Goal: Information Seeking & Learning: Learn about a topic

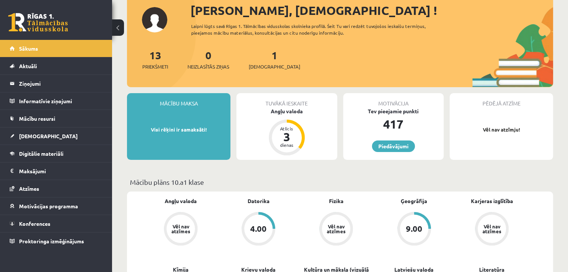
scroll to position [99, 0]
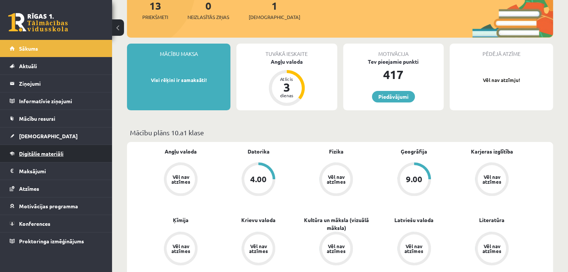
click at [33, 150] on span "Digitālie materiāli" at bounding box center [41, 153] width 44 height 7
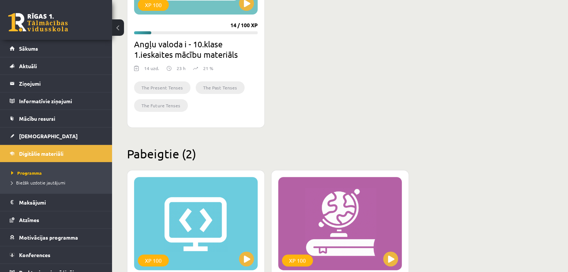
scroll to position [249, 0]
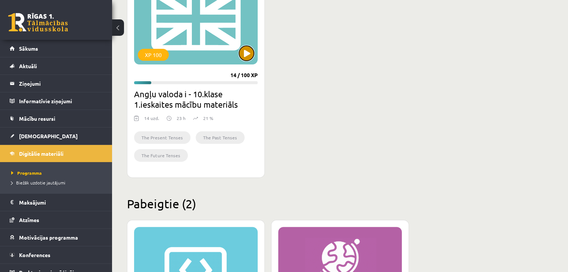
click at [251, 52] on button at bounding box center [246, 53] width 15 height 15
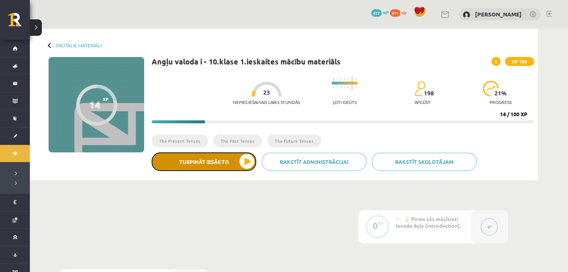
click at [245, 166] on button "Turpināt iesākto" at bounding box center [204, 162] width 105 height 19
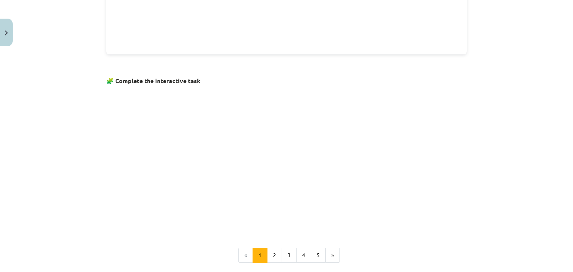
scroll to position [484, 0]
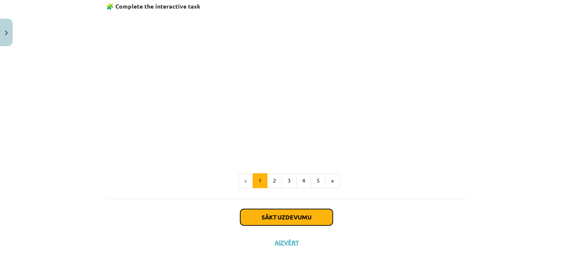
click at [268, 209] on button "Sākt uzdevumu" at bounding box center [286, 217] width 93 height 16
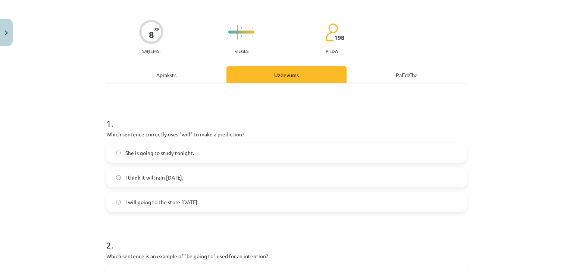
scroll to position [69, 0]
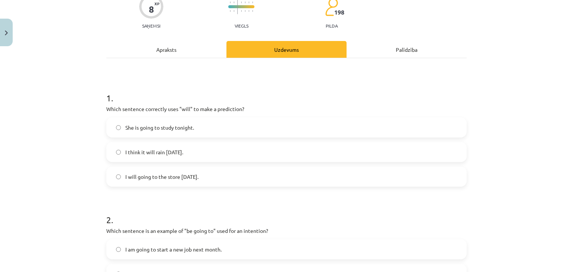
click at [154, 154] on span "I think it will rain [DATE]." at bounding box center [154, 153] width 58 height 8
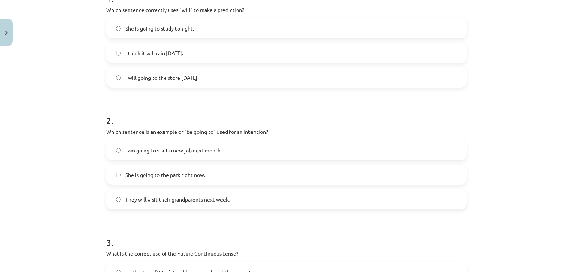
scroll to position [218, 0]
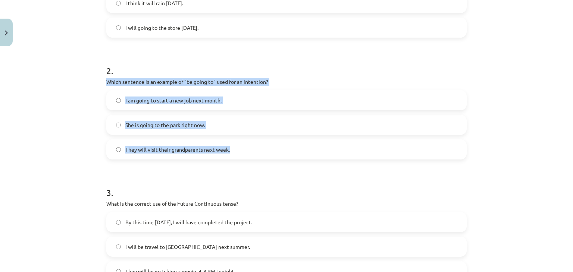
drag, startPoint x: 103, startPoint y: 82, endPoint x: 230, endPoint y: 140, distance: 139.8
click at [230, 140] on div "2 . Which sentence is an example of "be going to" used for an intention? I am g…" at bounding box center [286, 106] width 361 height 107
copy div "Which sentence is an example of "be going to" used for an intention? I am going…"
click at [107, 102] on label "I am going to start a new job next month." at bounding box center [286, 100] width 359 height 19
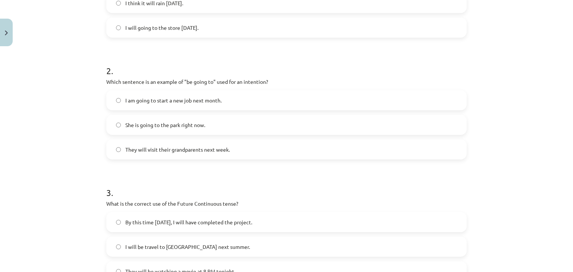
drag, startPoint x: 148, startPoint y: 100, endPoint x: 152, endPoint y: 106, distance: 6.2
click at [149, 102] on span "I am going to start a new job next month." at bounding box center [173, 101] width 96 height 8
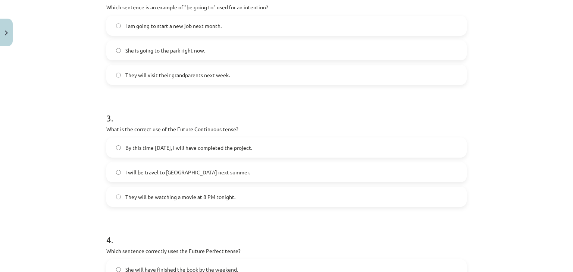
scroll to position [317, 0]
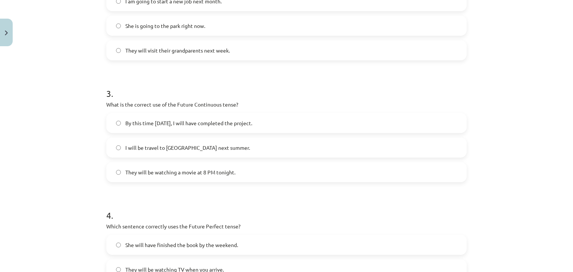
click at [212, 115] on label "By this time tomorrow, I will have completed the project." at bounding box center [286, 123] width 359 height 19
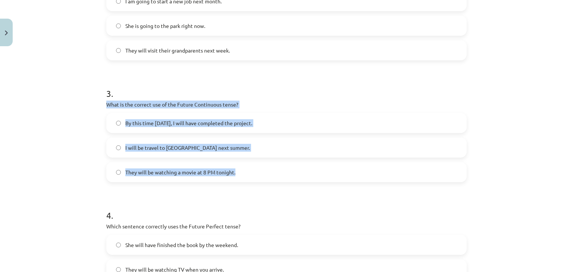
drag, startPoint x: 101, startPoint y: 102, endPoint x: 233, endPoint y: 179, distance: 153.1
click at [233, 179] on div "8 XP Saņemsi Viegls 198 pilda Apraksts Uzdevums Palīdzība 1 . Which sentence co…" at bounding box center [287, 52] width 370 height 640
copy div "What is the correct use of the Future Continuous tense? By this time tomorrow, …"
click at [79, 144] on div "Mācību tēma: Angļu valoda i - 10.klase 1.ieskaites mācību materiāls #4 📝 Topic …" at bounding box center [286, 136] width 573 height 272
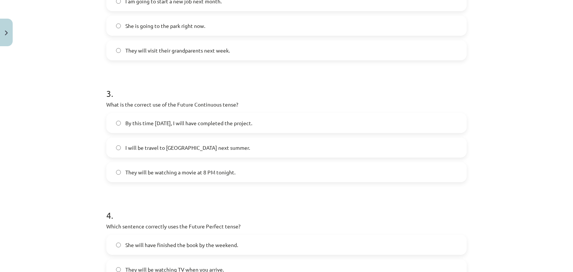
click at [157, 174] on span "They will be watching a movie at 8 PM tonight." at bounding box center [180, 173] width 110 height 8
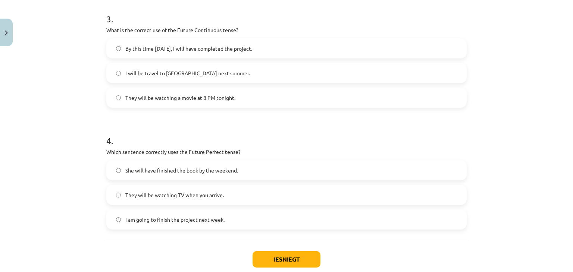
scroll to position [417, 0]
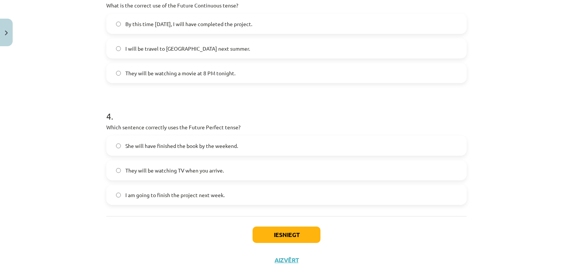
click at [137, 169] on span "They will be watching TV when you arrive." at bounding box center [174, 171] width 99 height 8
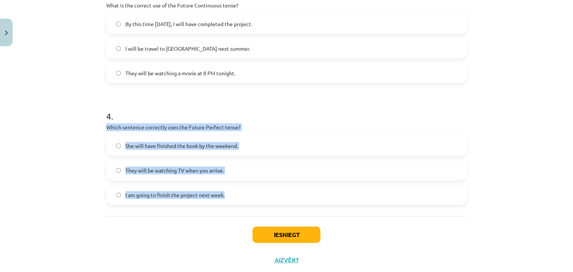
drag, startPoint x: 102, startPoint y: 125, endPoint x: 228, endPoint y: 194, distance: 143.8
copy div "Which sentence correctly uses the Future Perfect tense? She will have finished …"
click at [90, 170] on div "Mācību tēma: Angļu valoda i - 10.klase 1.ieskaites mācību materiāls #4 📝 Topic …" at bounding box center [286, 136] width 573 height 272
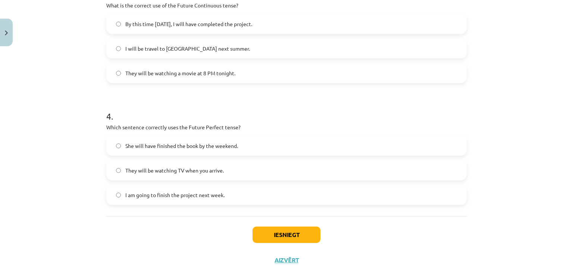
click at [167, 147] on span "She will have finished the book by the weekend." at bounding box center [181, 146] width 113 height 8
click at [260, 234] on button "Iesniegt" at bounding box center [287, 235] width 68 height 16
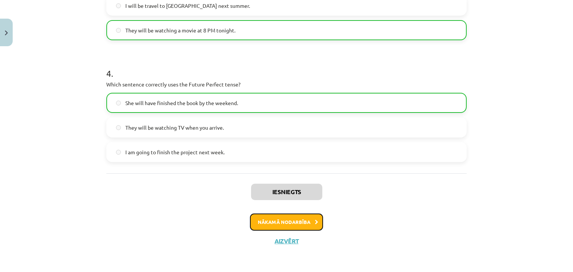
click at [255, 223] on button "Nākamā nodarbība" at bounding box center [286, 222] width 73 height 17
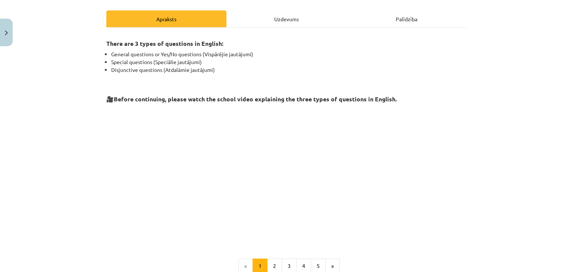
scroll to position [149, 0]
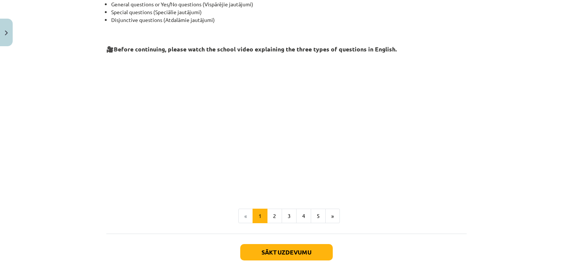
drag, startPoint x: 146, startPoint y: 123, endPoint x: 148, endPoint y: 194, distance: 71.7
click at [146, 188] on p at bounding box center [286, 124] width 361 height 136
click at [274, 218] on button "2" at bounding box center [274, 216] width 15 height 15
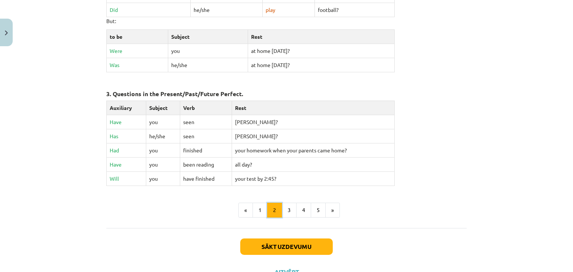
scroll to position [361, 0]
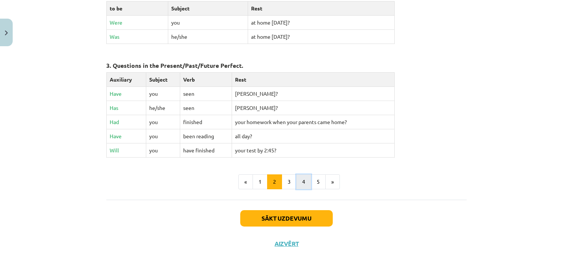
click at [296, 180] on button "4" at bounding box center [303, 182] width 15 height 15
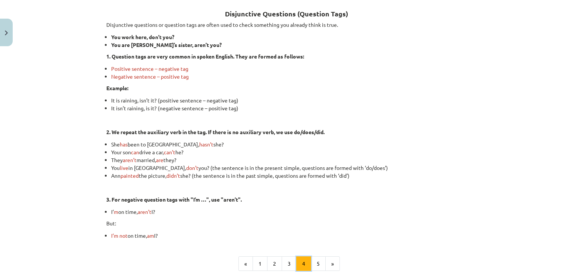
scroll to position [208, 0]
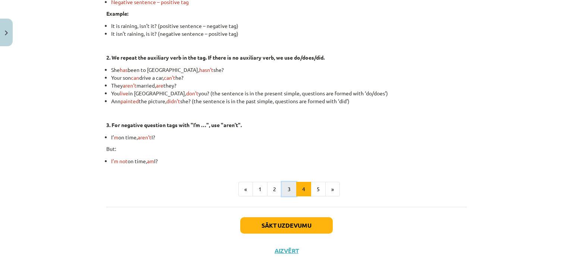
click at [283, 194] on button "3" at bounding box center [289, 189] width 15 height 15
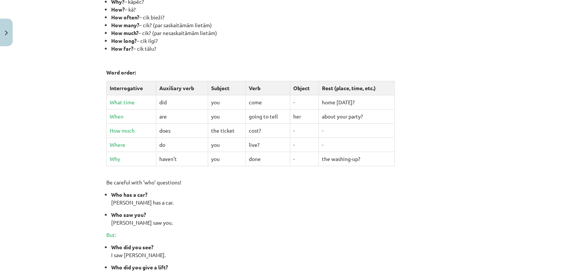
scroll to position [308, 0]
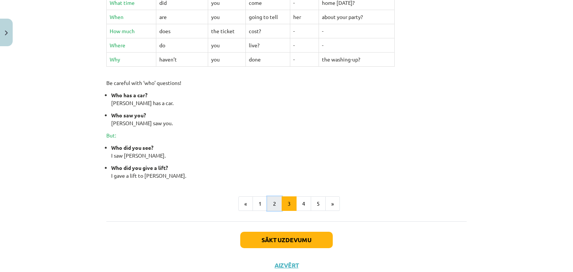
click at [267, 204] on button "2" at bounding box center [274, 204] width 15 height 15
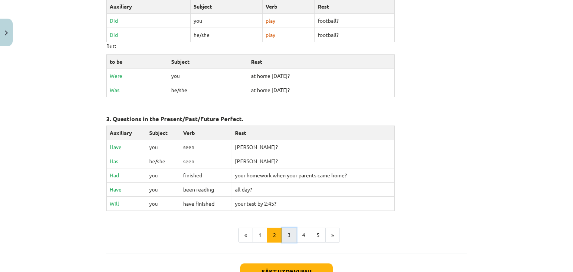
click at [286, 228] on button "3" at bounding box center [289, 235] width 15 height 15
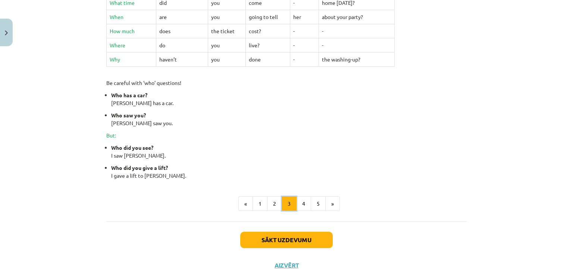
scroll to position [331, 0]
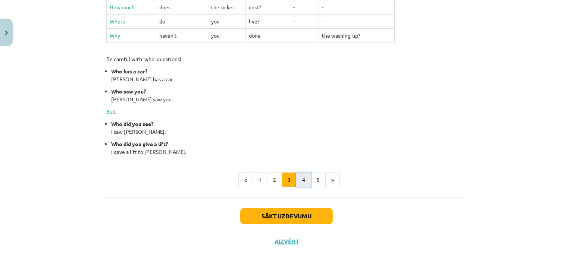
click at [302, 180] on button "4" at bounding box center [303, 180] width 15 height 15
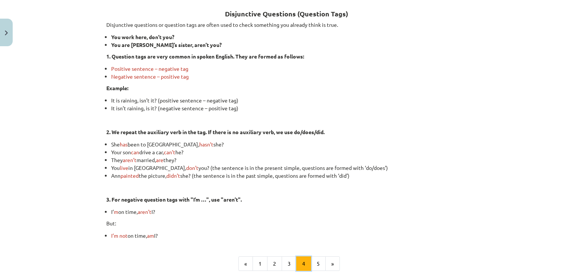
scroll to position [208, 0]
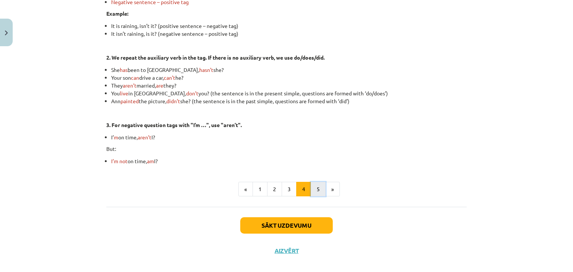
click at [317, 188] on button "5" at bounding box center [318, 189] width 15 height 15
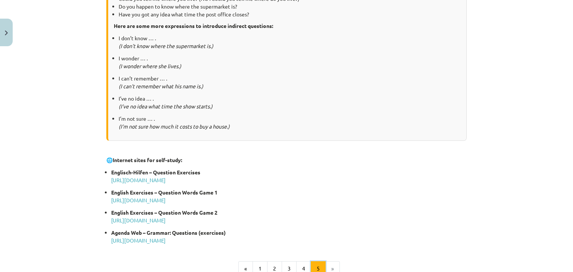
scroll to position [397, 0]
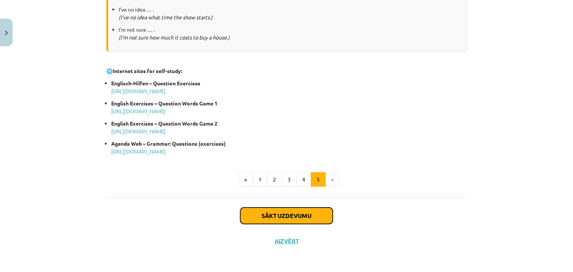
click at [255, 218] on button "Sākt uzdevumu" at bounding box center [286, 216] width 93 height 16
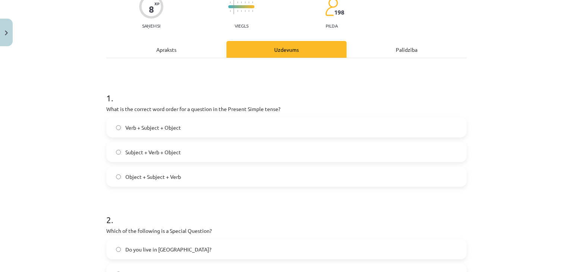
scroll to position [93, 0]
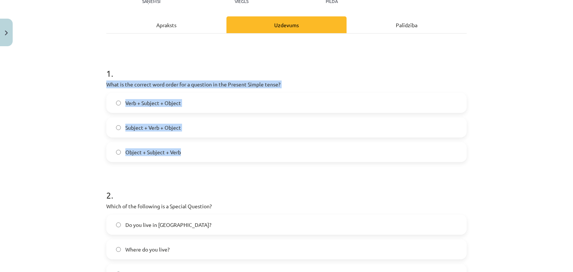
drag, startPoint x: 103, startPoint y: 82, endPoint x: 203, endPoint y: 151, distance: 121.3
click at [203, 151] on div "8 XP Saņemsi Viegls 198 pilda Apraksts Uzdevums Palīdzība 1 . What is the corre…" at bounding box center [287, 276] width 370 height 640
copy div "What is the correct word order for a question in the Present Simple tense? Verb…"
click at [90, 106] on div "Mācību tēma: Angļu valoda i - 10.klase 1.ieskaites mācību materiāls #5 💬 Topic …" at bounding box center [286, 136] width 573 height 272
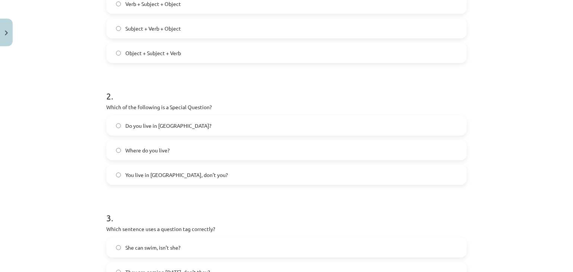
scroll to position [218, 0]
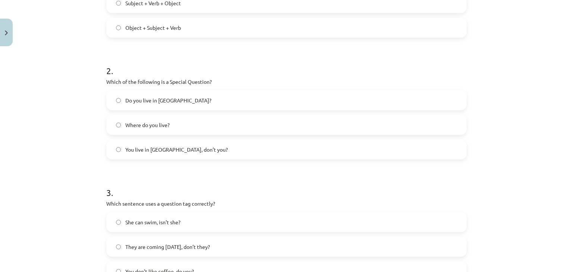
click at [137, 120] on label "Where do you live?" at bounding box center [286, 125] width 359 height 19
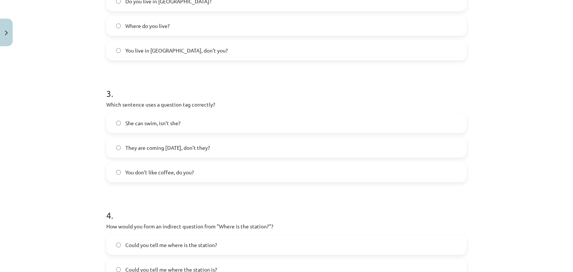
scroll to position [342, 0]
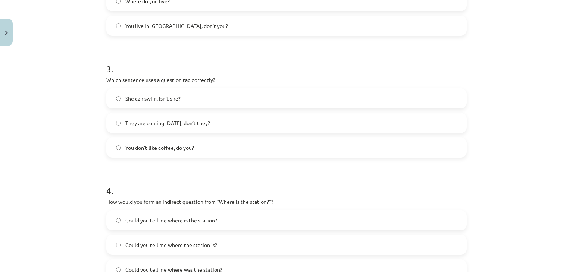
click at [132, 148] on span "You don’t like coffee, do you?" at bounding box center [159, 148] width 69 height 8
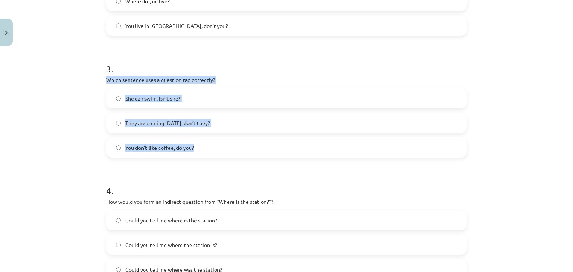
drag, startPoint x: 103, startPoint y: 80, endPoint x: 196, endPoint y: 144, distance: 112.4
click at [196, 144] on div "3 . Which sentence uses a question tag correctly? She can swim, isn’t she? They…" at bounding box center [286, 104] width 361 height 107
copy div "Which sentence uses a question tag correctly? She can swim, isn’t she? They are…"
click at [90, 123] on div "Mācību tēma: Angļu valoda i - 10.klase 1.ieskaites mācību materiāls #5 💬 Topic …" at bounding box center [286, 136] width 573 height 272
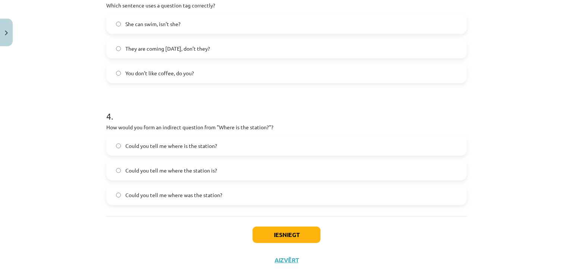
scroll to position [436, 0]
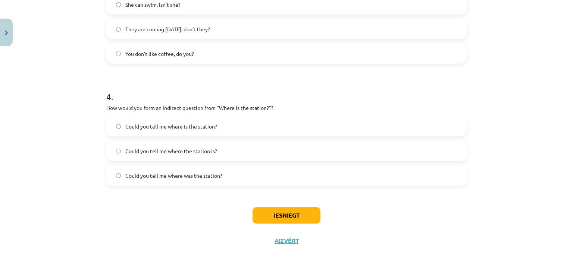
click at [149, 153] on span "Could you tell me where the station is?" at bounding box center [171, 151] width 92 height 8
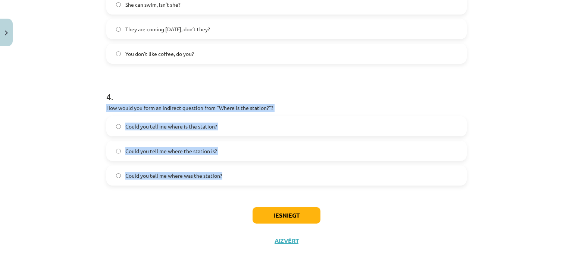
drag, startPoint x: 103, startPoint y: 106, endPoint x: 221, endPoint y: 175, distance: 136.6
copy div "How would you form an indirect question from "Where is the station?"? Could you…"
click at [55, 131] on div "Mācību tēma: Angļu valoda i - 10.klase 1.ieskaites mācību materiāls #5 💬 Topic …" at bounding box center [286, 136] width 573 height 272
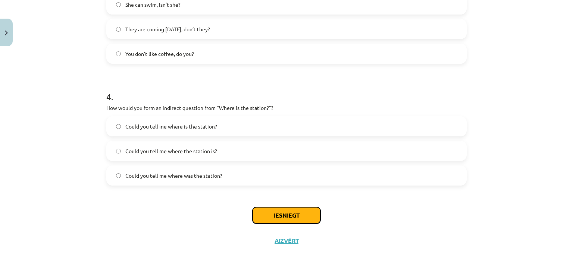
click at [275, 222] on button "Iesniegt" at bounding box center [287, 216] width 68 height 16
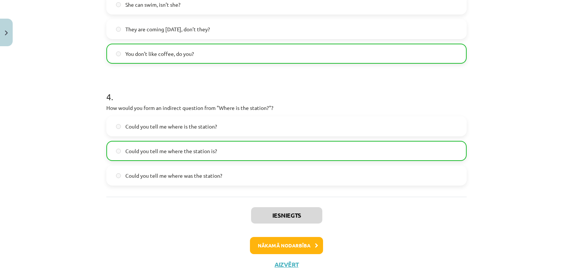
scroll to position [459, 0]
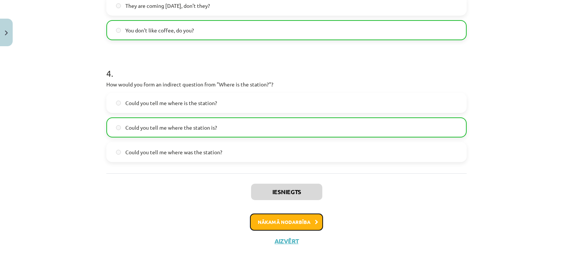
click at [253, 224] on button "Nākamā nodarbība" at bounding box center [286, 222] width 73 height 17
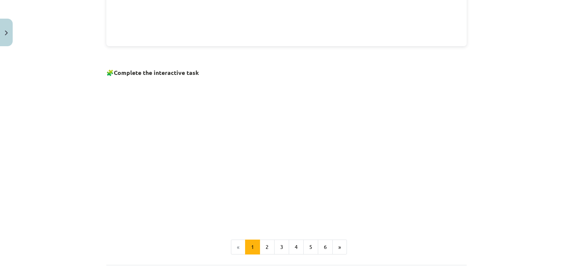
scroll to position [491, 0]
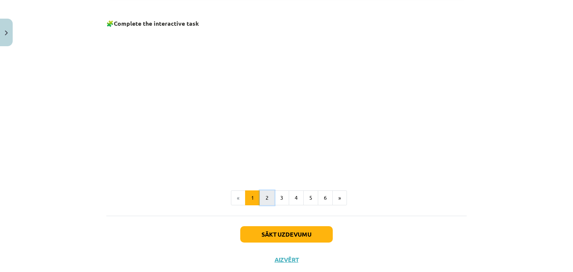
click at [268, 197] on button "2" at bounding box center [267, 198] width 15 height 15
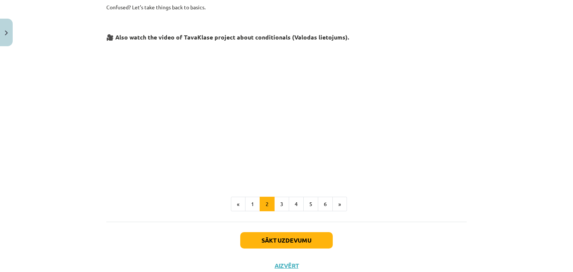
scroll to position [332, 0]
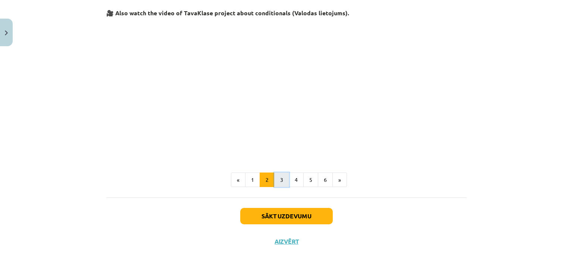
click at [281, 184] on button "3" at bounding box center [281, 180] width 15 height 15
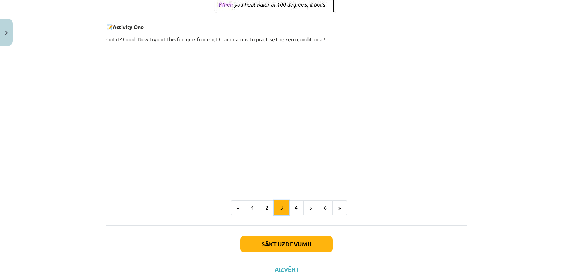
scroll to position [333, 0]
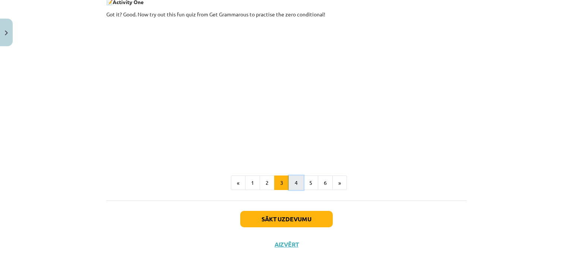
click at [293, 184] on button "4" at bounding box center [296, 183] width 15 height 15
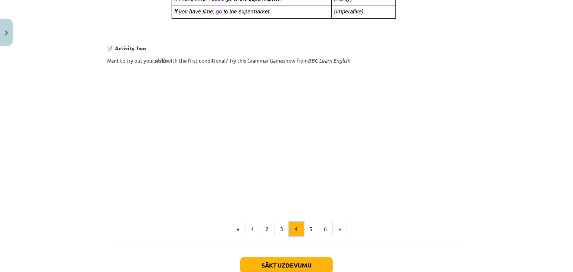
scroll to position [501, 0]
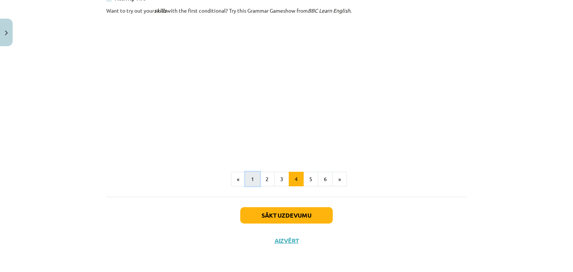
click at [252, 179] on button "1" at bounding box center [252, 179] width 15 height 15
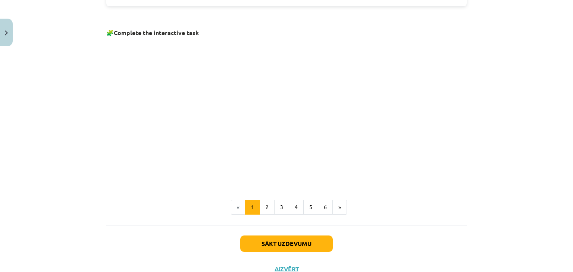
scroll to position [457, 0]
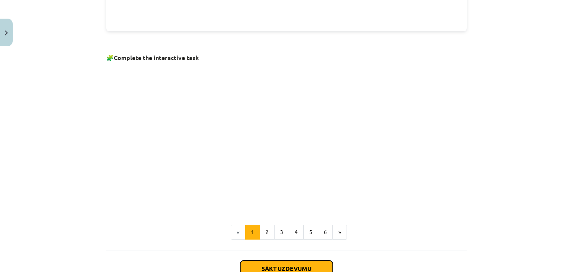
click at [297, 265] on button "Sākt uzdevumu" at bounding box center [286, 269] width 93 height 16
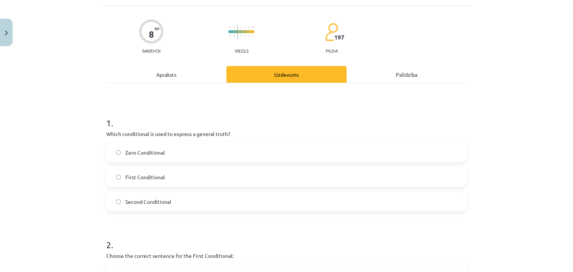
scroll to position [69, 0]
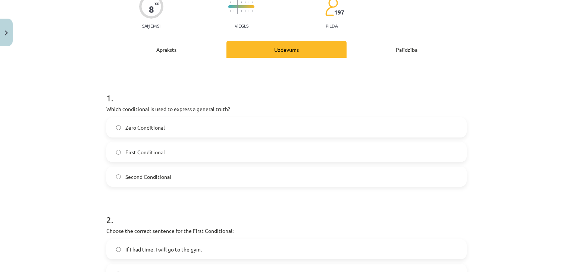
click at [138, 128] on span "Zero Conditional" at bounding box center [145, 128] width 40 height 8
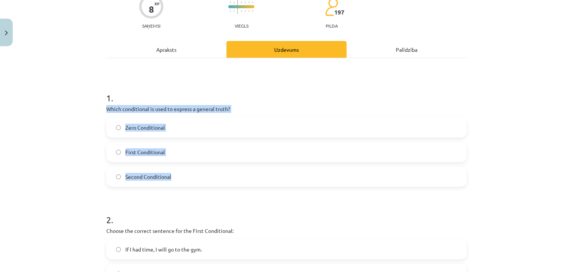
drag, startPoint x: 105, startPoint y: 110, endPoint x: 186, endPoint y: 177, distance: 105.8
click at [186, 177] on div "1 . Which conditional is used to express a general truth? Zero Conditional Firs…" at bounding box center [286, 133] width 361 height 107
copy div "Which conditional is used to express a general truth? Zero Conditional First Co…"
click at [87, 127] on div "Mācību tēma: Angļu valoda i - 10.klase 1.ieskaites mācību materiāls #6 📝 Topic …" at bounding box center [286, 136] width 573 height 272
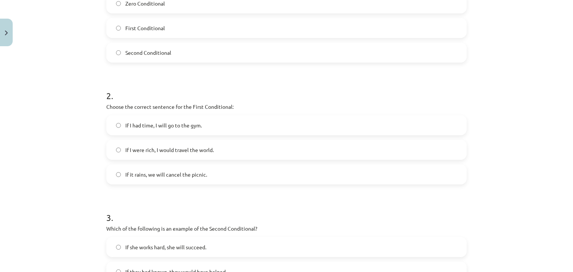
scroll to position [218, 0]
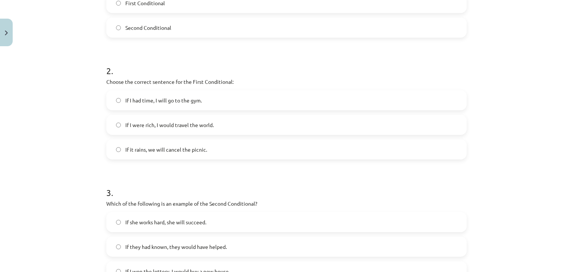
click at [134, 102] on span "If I had time, I will go to the gym." at bounding box center [163, 101] width 77 height 8
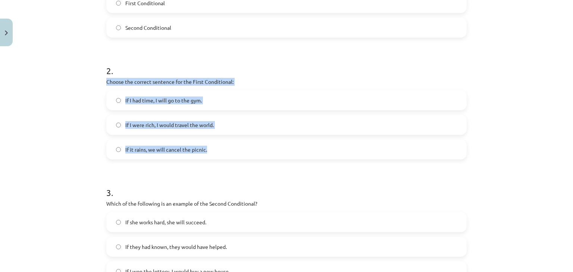
drag, startPoint x: 105, startPoint y: 81, endPoint x: 211, endPoint y: 151, distance: 126.7
click at [211, 151] on div "2 . Choose the correct sentence for the First Conditional: If I had time, I wil…" at bounding box center [286, 106] width 361 height 107
copy div "Choose the correct sentence for the First Conditional: If I had time, I will go…"
click at [82, 110] on div "Mācību tēma: Angļu valoda i - 10.klase 1.ieskaites mācību materiāls #6 📝 Topic …" at bounding box center [286, 136] width 573 height 272
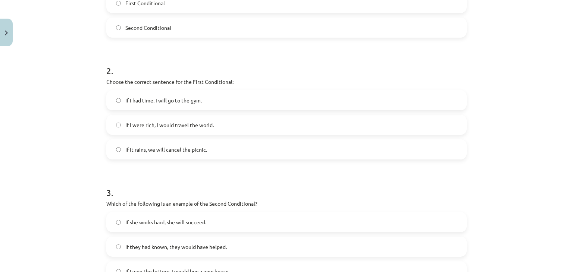
click at [173, 150] on span "If it rains, we will cancel the picnic." at bounding box center [166, 150] width 82 height 8
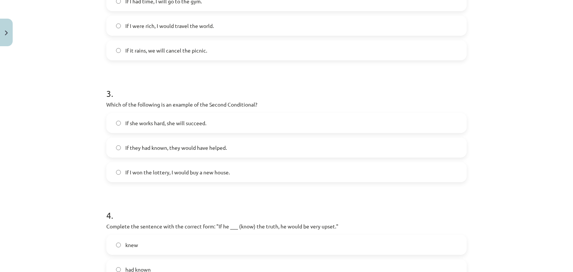
scroll to position [342, 0]
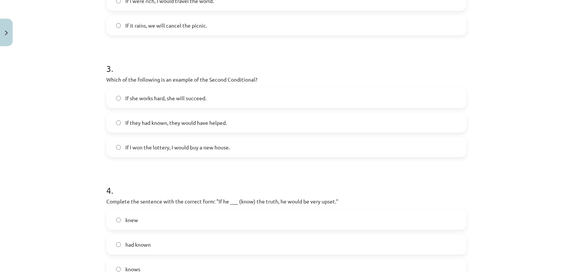
click at [186, 123] on span "If they had known, they would have helped." at bounding box center [176, 123] width 102 height 8
click at [129, 153] on label "If I won the lottery, I would buy a new house." at bounding box center [286, 147] width 359 height 19
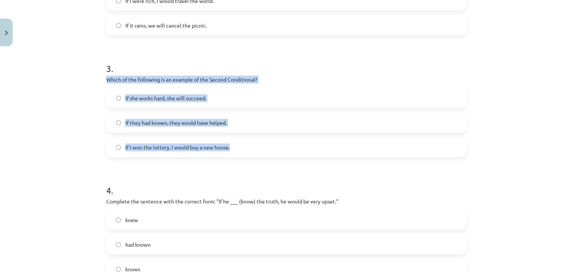
drag, startPoint x: 103, startPoint y: 79, endPoint x: 236, endPoint y: 154, distance: 152.6
click at [236, 154] on div "8 XP Saņemsi Viegls 197 pilda Apraksts Uzdevums Palīdzība 1 . Which conditional…" at bounding box center [287, 27] width 370 height 640
copy div "Which of the following is an example of the Second Conditional? If she works ha…"
click at [74, 142] on div "Mācību tēma: Angļu valoda i - 10.klase 1.ieskaites mācību materiāls #6 📝 Topic …" at bounding box center [286, 136] width 573 height 272
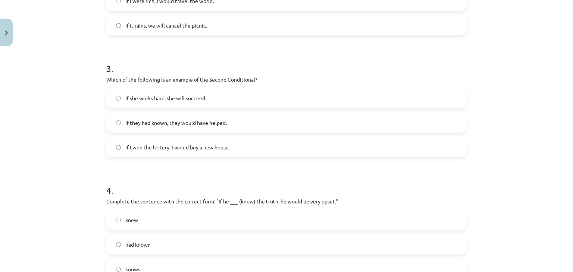
drag, startPoint x: 109, startPoint y: 116, endPoint x: 112, endPoint y: 121, distance: 5.2
click at [110, 116] on label "If they had known, they would have helped." at bounding box center [286, 122] width 359 height 19
click at [182, 154] on label "If I won the lottery, I would buy a new house." at bounding box center [286, 147] width 359 height 19
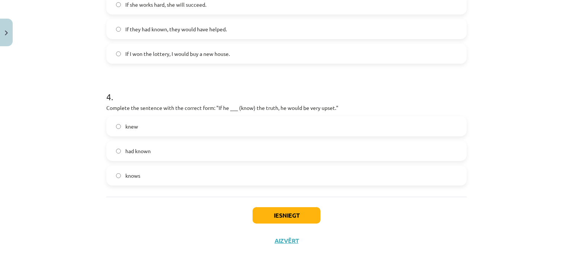
click at [150, 135] on label "knew" at bounding box center [286, 126] width 359 height 19
click at [293, 215] on button "Iesniegt" at bounding box center [287, 216] width 68 height 16
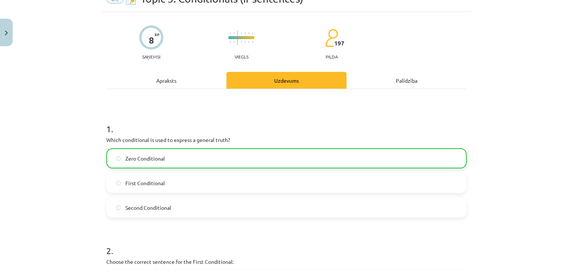
scroll to position [0, 0]
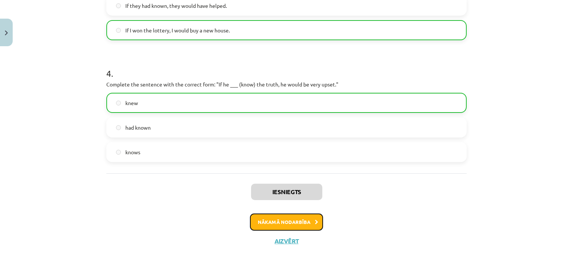
click at [315, 222] on button "Nākamā nodarbība" at bounding box center [286, 222] width 73 height 17
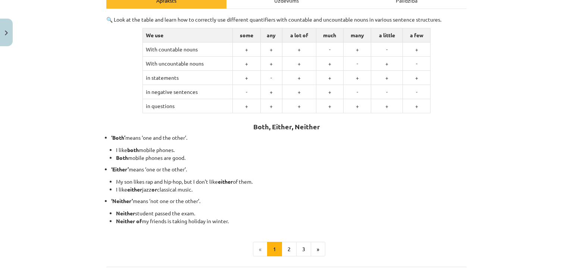
scroll to position [168, 0]
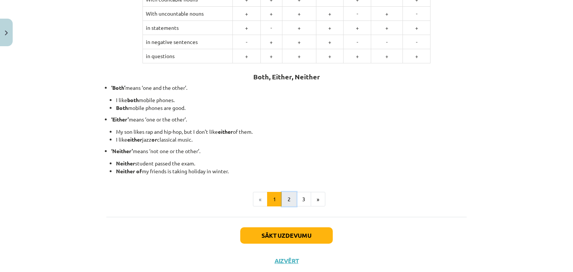
click at [285, 198] on button "2" at bounding box center [289, 199] width 15 height 15
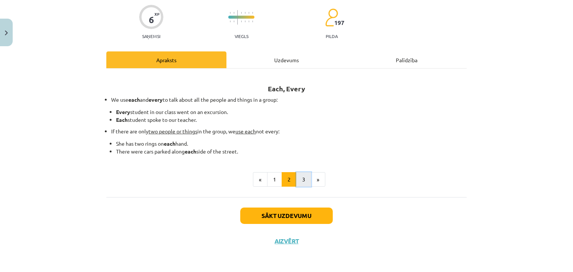
click at [302, 183] on button "3" at bounding box center [303, 179] width 15 height 15
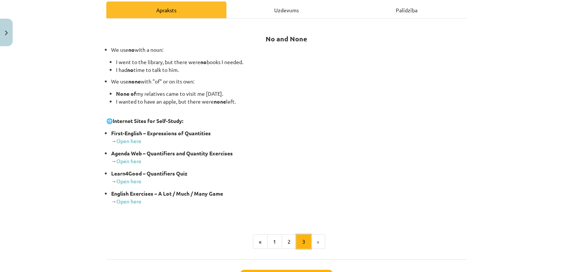
scroll to position [158, 0]
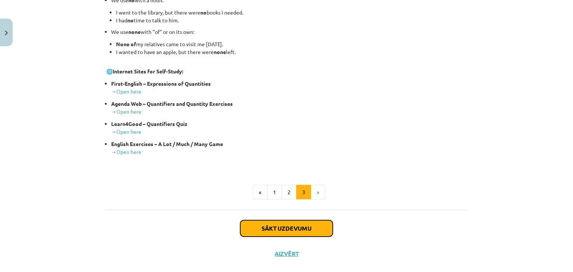
click at [264, 226] on button "Sākt uzdevumu" at bounding box center [286, 229] width 93 height 16
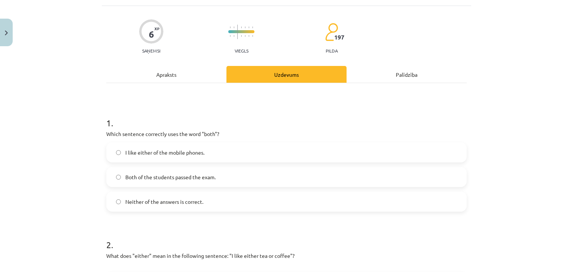
scroll to position [69, 0]
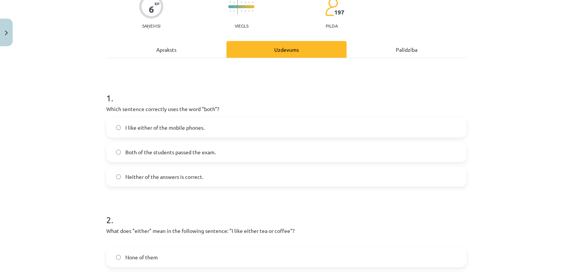
drag, startPoint x: 196, startPoint y: 154, endPoint x: 155, endPoint y: 156, distance: 40.7
click at [196, 154] on span "Both of the students passed the exam." at bounding box center [170, 153] width 90 height 8
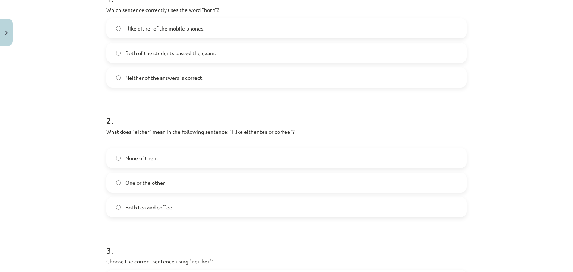
scroll to position [193, 0]
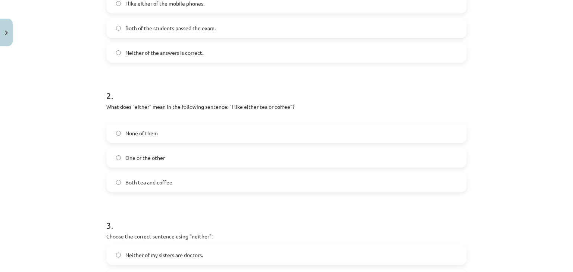
click at [147, 157] on span "One or the other" at bounding box center [145, 158] width 40 height 8
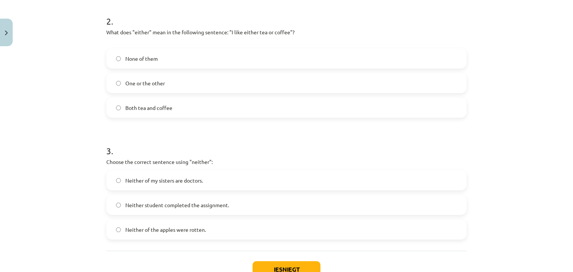
scroll to position [317, 0]
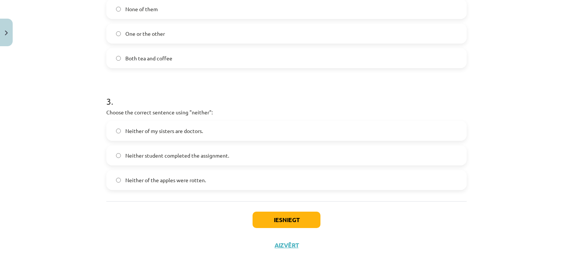
click at [147, 132] on span "Neither of my sisters are doctors." at bounding box center [164, 131] width 78 height 8
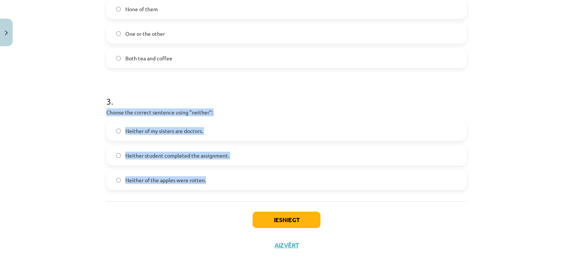
drag, startPoint x: 103, startPoint y: 112, endPoint x: 209, endPoint y: 182, distance: 126.8
copy div "Choose the correct sentence using "neither": Neither of my sisters are doctors.…"
click at [65, 139] on div "Mācību tēma: Angļu valoda i - 10.klase 1.ieskaites mācību materiāls #7 📝 Topic …" at bounding box center [286, 136] width 573 height 272
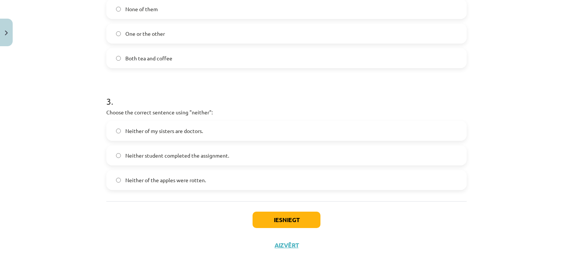
click at [157, 157] on span "Neither student completed the assignment." at bounding box center [177, 156] width 104 height 8
click at [275, 220] on button "Iesniegt" at bounding box center [287, 220] width 68 height 16
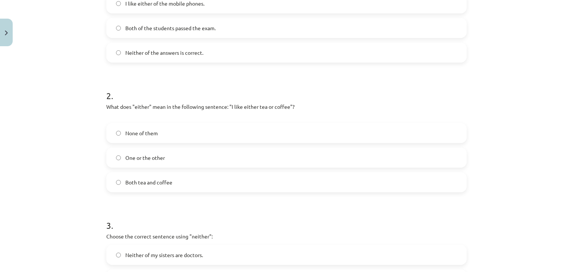
scroll to position [69, 0]
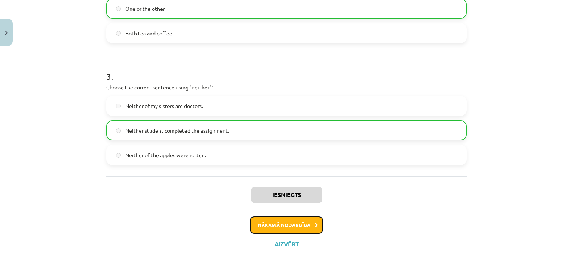
click at [300, 224] on button "Nākamā nodarbība" at bounding box center [286, 225] width 73 height 17
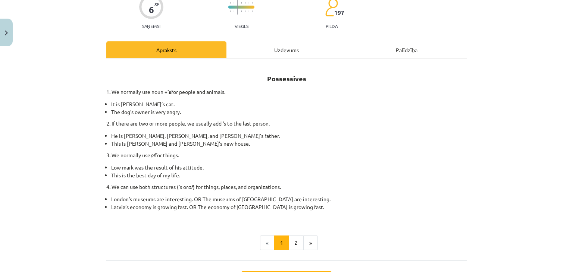
scroll to position [93, 0]
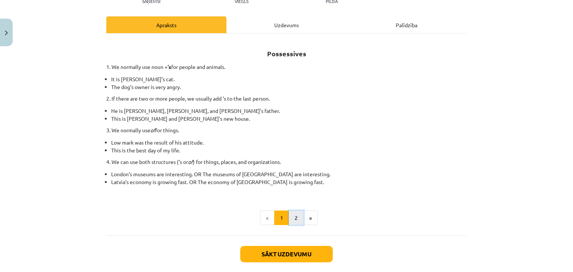
click at [293, 220] on button "2" at bounding box center [296, 218] width 15 height 15
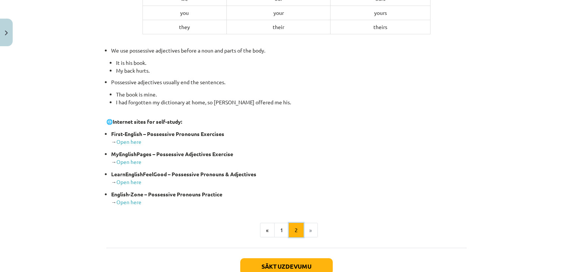
scroll to position [223, 0]
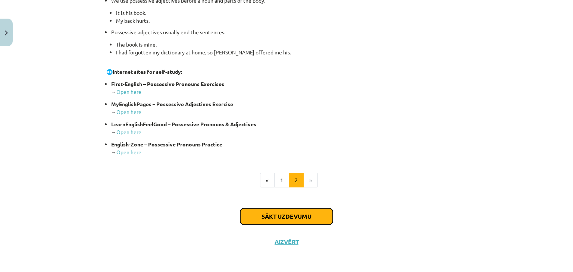
click at [298, 216] on button "Sākt uzdevumu" at bounding box center [286, 217] width 93 height 16
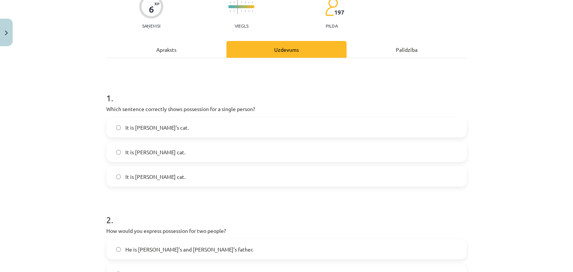
scroll to position [93, 0]
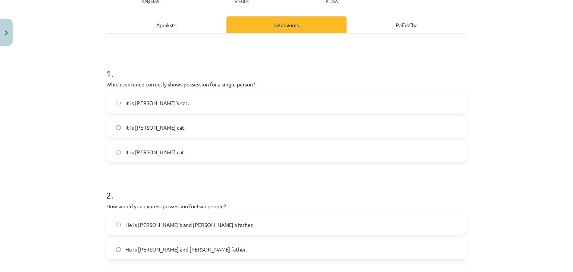
click at [136, 101] on span "It is Jane’s cat." at bounding box center [156, 103] width 63 height 8
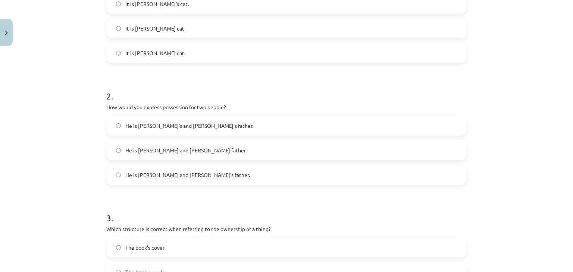
scroll to position [218, 0]
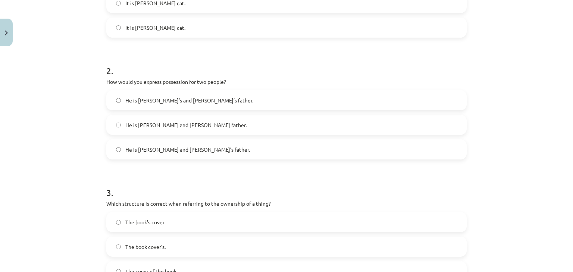
click at [126, 157] on label "He is Alice and James’s father." at bounding box center [286, 149] width 359 height 19
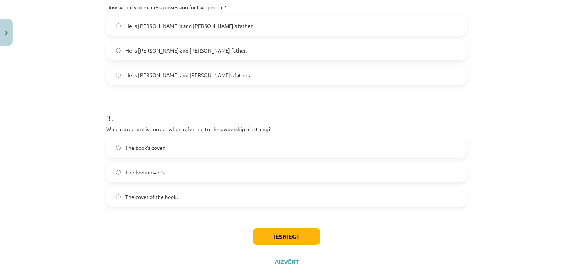
scroll to position [314, 0]
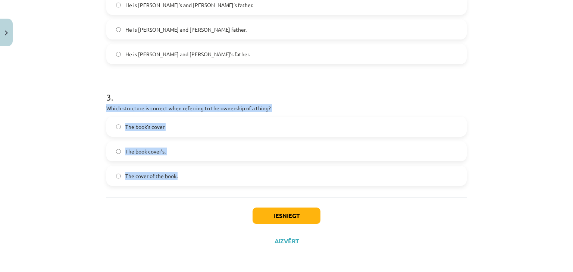
drag, startPoint x: 103, startPoint y: 107, endPoint x: 185, endPoint y: 172, distance: 104.8
click at [185, 172] on div "3 . Which structure is correct when referring to the ownership of a thing? The …" at bounding box center [286, 132] width 361 height 107
click at [86, 143] on div "Mācību tēma: Angļu valoda i - 10.klase 1.ieskaites mācību materiāls #8 📝 Topic …" at bounding box center [286, 136] width 573 height 272
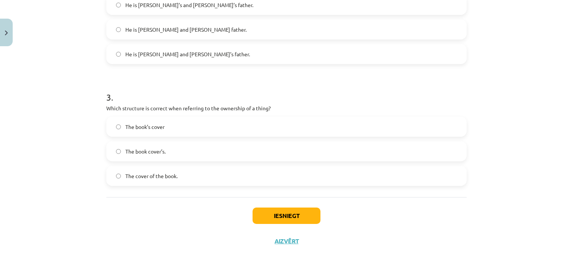
click at [141, 134] on label "The book’s cover" at bounding box center [286, 127] width 359 height 19
click at [276, 209] on button "Iesniegt" at bounding box center [287, 216] width 68 height 16
click at [159, 180] on label "The cover of the book." at bounding box center [286, 176] width 359 height 19
click at [161, 189] on div "1 . Which sentence correctly shows possession for a single person? It is Jane’s…" at bounding box center [286, 5] width 361 height 384
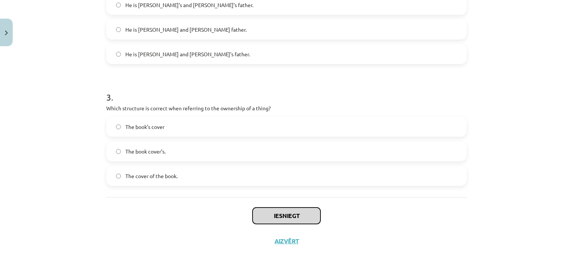
click at [264, 215] on button "Iesniegt" at bounding box center [287, 216] width 68 height 16
click at [262, 215] on button "Iesniegt" at bounding box center [287, 216] width 68 height 16
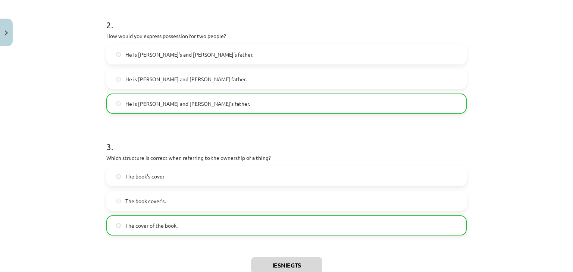
scroll to position [337, 0]
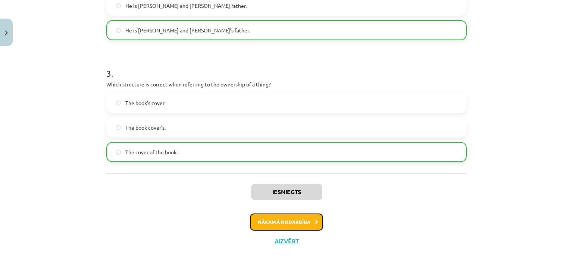
click at [273, 223] on button "Nākamā nodarbība" at bounding box center [286, 222] width 73 height 17
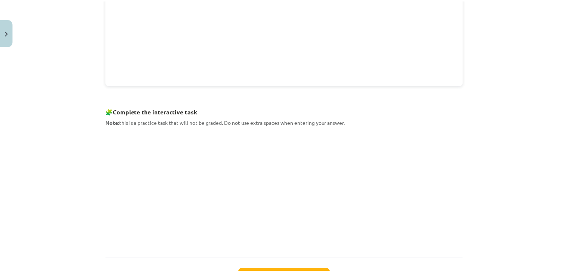
scroll to position [360, 0]
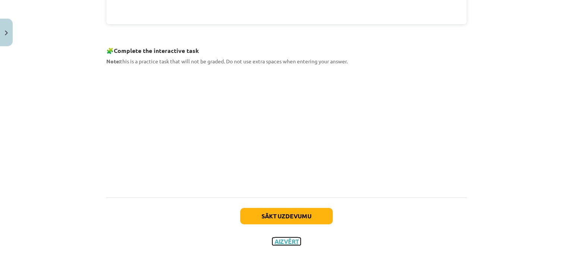
click at [281, 241] on button "Aizvērt" at bounding box center [286, 241] width 28 height 7
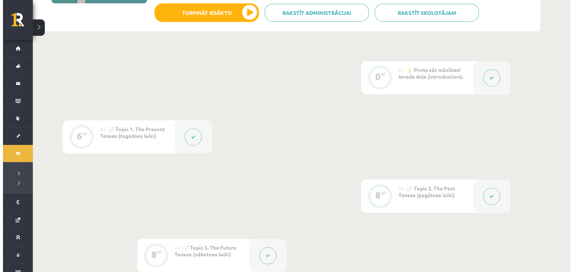
scroll to position [50, 0]
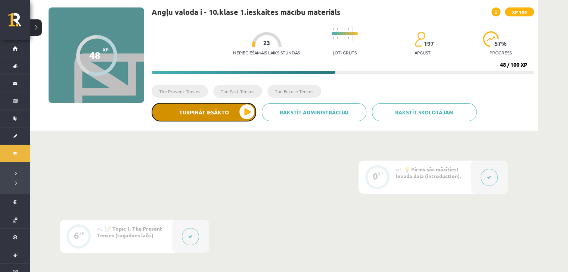
click at [215, 107] on button "Turpināt iesākto" at bounding box center [204, 112] width 105 height 19
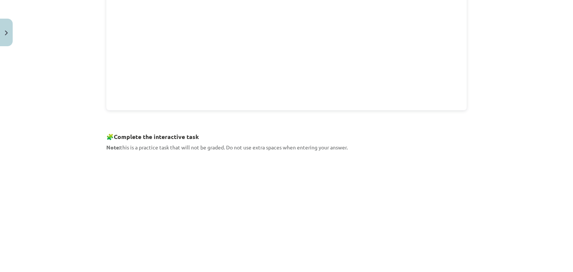
scroll to position [323, 0]
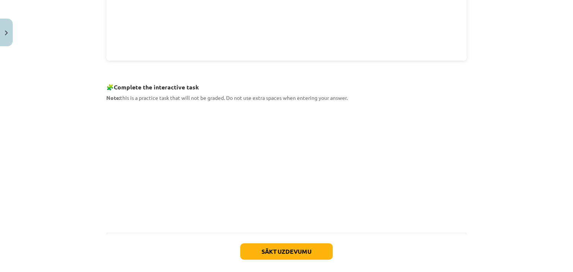
click at [61, 124] on div "Mācību tēma: Angļu valoda i - 10.klase 1.ieskaites mācību materiāls #9 📝 Topic …" at bounding box center [286, 136] width 573 height 272
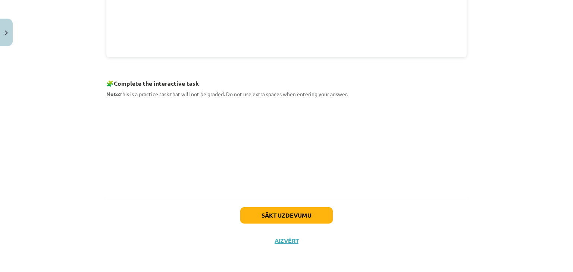
scroll to position [326, 0]
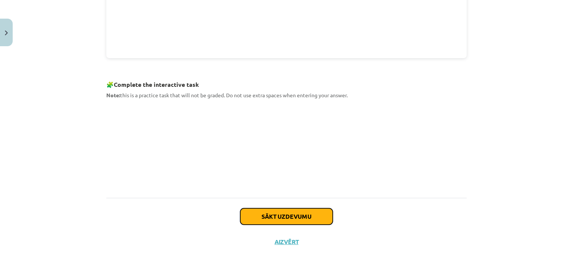
click at [268, 219] on button "Sākt uzdevumu" at bounding box center [286, 217] width 93 height 16
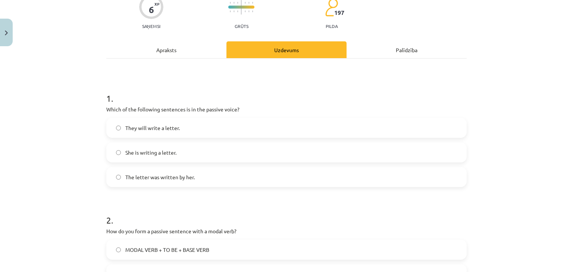
scroll to position [93, 0]
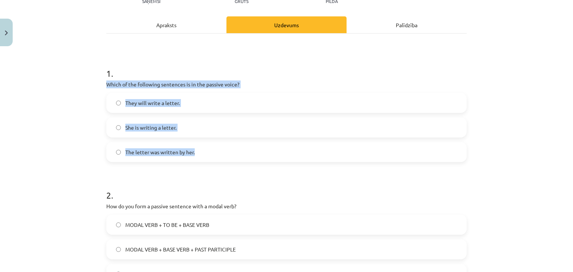
drag, startPoint x: 104, startPoint y: 82, endPoint x: 193, endPoint y: 146, distance: 109.4
click at [193, 146] on div "1 . Which of the following sentences is in the passive voice? They will write a…" at bounding box center [286, 108] width 361 height 107
click at [78, 134] on div "Mācību tēma: Angļu valoda i - 10.klase 1.ieskaites mācību materiāls #9 📝 Topic …" at bounding box center [286, 136] width 573 height 272
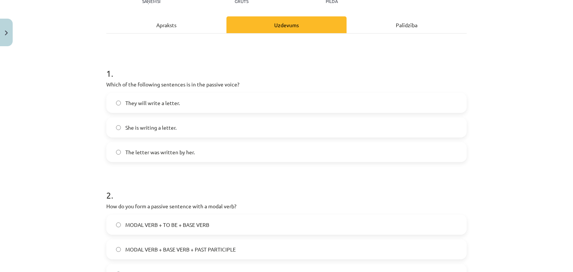
click at [163, 105] on span "They will write a letter." at bounding box center [152, 103] width 54 height 8
click at [150, 150] on span "The letter was written by her." at bounding box center [159, 153] width 69 height 8
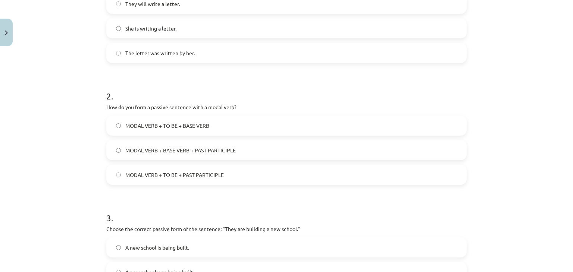
scroll to position [218, 0]
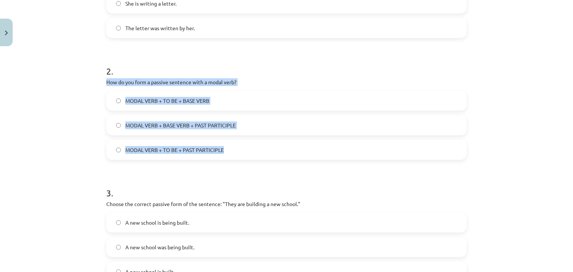
drag, startPoint x: 103, startPoint y: 82, endPoint x: 234, endPoint y: 152, distance: 148.9
click at [234, 152] on div "6 XP Saņemsi Grūts 197 pilda Apraksts Uzdevums Palīdzība 1 . Which of the follo…" at bounding box center [287, 91] width 370 height 518
click at [13, 102] on div "Mācību tēma: Angļu valoda i - 10.klase 1.ieskaites mācību materiāls #9 📝 Topic …" at bounding box center [286, 136] width 573 height 272
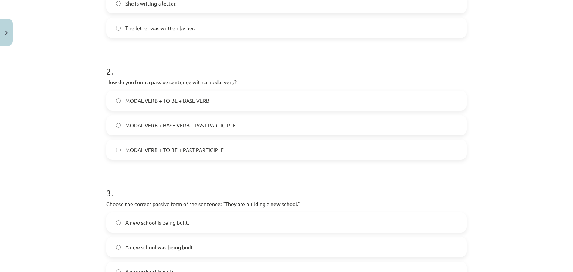
click at [155, 91] on div "MODAL VERB + TO BE + BASE VERB" at bounding box center [286, 101] width 361 height 20
click at [145, 151] on span "MODAL VERB + TO BE + PAST PARTICIPLE" at bounding box center [174, 150] width 99 height 8
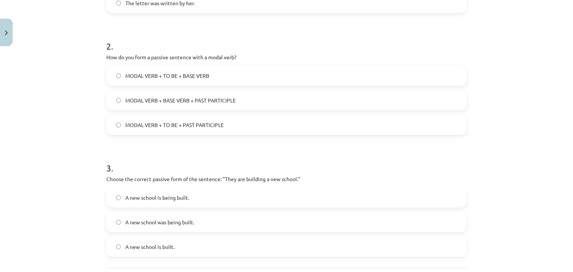
scroll to position [314, 0]
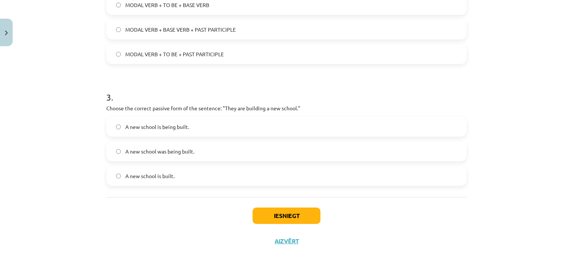
drag, startPoint x: 143, startPoint y: 177, endPoint x: 138, endPoint y: 157, distance: 20.9
click at [143, 178] on span "A new school is built." at bounding box center [149, 176] width 49 height 8
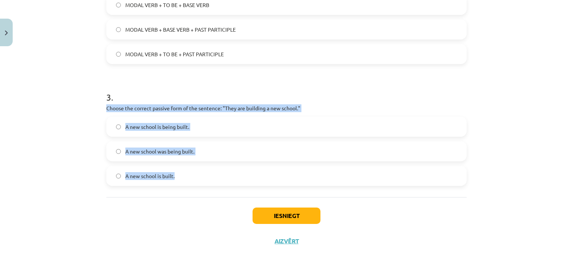
drag, startPoint x: 105, startPoint y: 106, endPoint x: 175, endPoint y: 174, distance: 97.4
click at [175, 174] on div "3 . Choose the correct passive form of the sentence: "They are building a new s…" at bounding box center [286, 132] width 361 height 107
click at [89, 142] on div "Mācību tēma: Angļu valoda i - 10.klase 1.ieskaites mācību materiāls #9 📝 Topic …" at bounding box center [286, 136] width 573 height 272
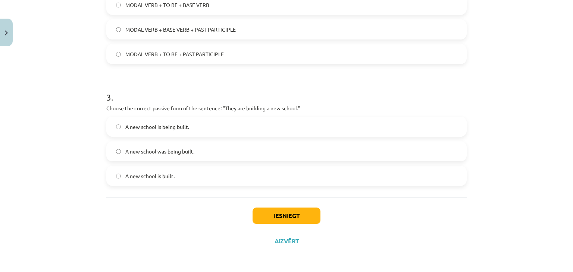
click at [175, 127] on span "A new school is being built." at bounding box center [157, 127] width 64 height 8
click at [272, 215] on button "Iesniegt" at bounding box center [287, 216] width 68 height 16
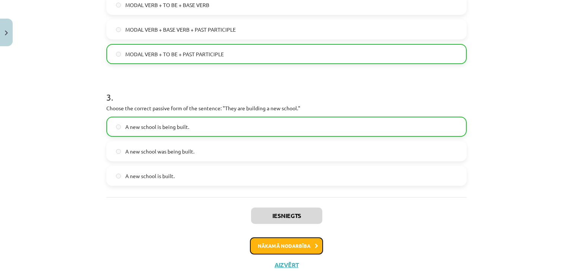
click at [263, 243] on button "Nākamā nodarbība" at bounding box center [286, 246] width 73 height 17
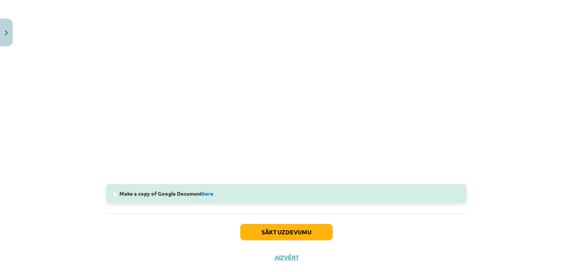
scroll to position [209, 0]
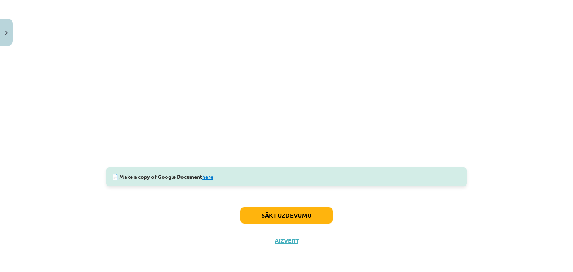
click at [210, 179] on link "here" at bounding box center [207, 177] width 11 height 7
click at [274, 215] on button "Sākt uzdevumu" at bounding box center [286, 216] width 93 height 16
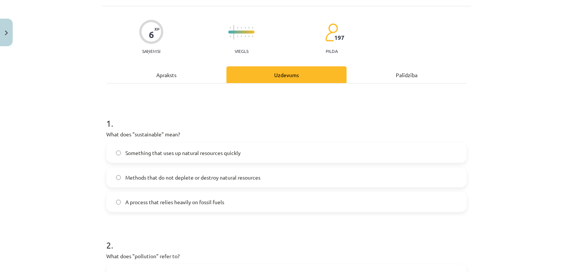
scroll to position [69, 0]
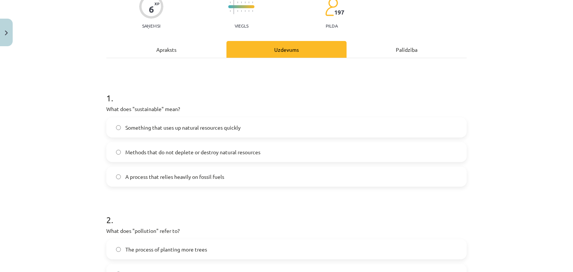
click at [179, 149] on span "Methods that do not deplete or destroy natural resources" at bounding box center [192, 153] width 135 height 8
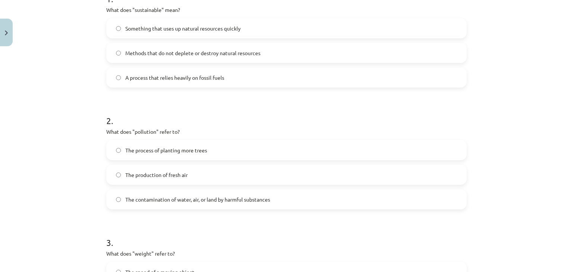
scroll to position [243, 0]
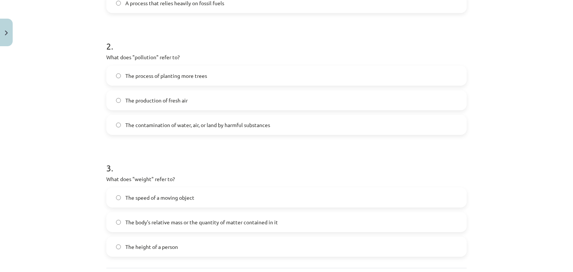
click at [148, 123] on span "The contamination of water, air, or land by harmful substances" at bounding box center [197, 125] width 145 height 8
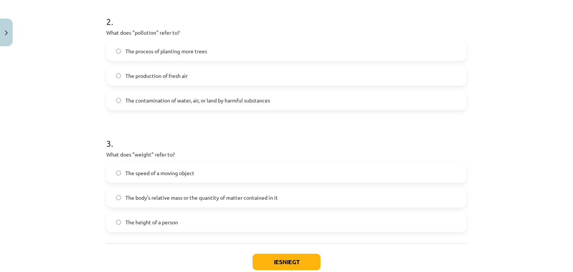
scroll to position [314, 0]
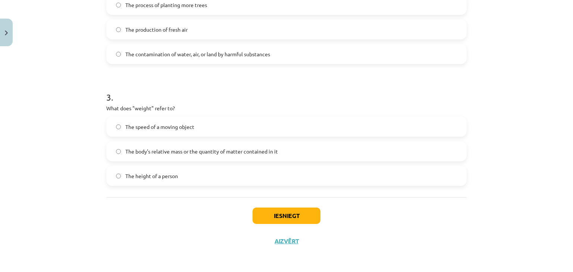
drag, startPoint x: 142, startPoint y: 153, endPoint x: 141, endPoint y: 159, distance: 6.4
click at [141, 155] on label "The body's relative mass or the quantity of matter contained in it" at bounding box center [286, 151] width 359 height 19
click at [266, 213] on button "Iesniegt" at bounding box center [287, 216] width 68 height 16
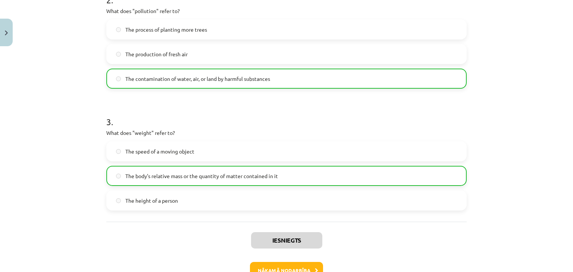
scroll to position [337, 0]
